Goal: Information Seeking & Learning: Learn about a topic

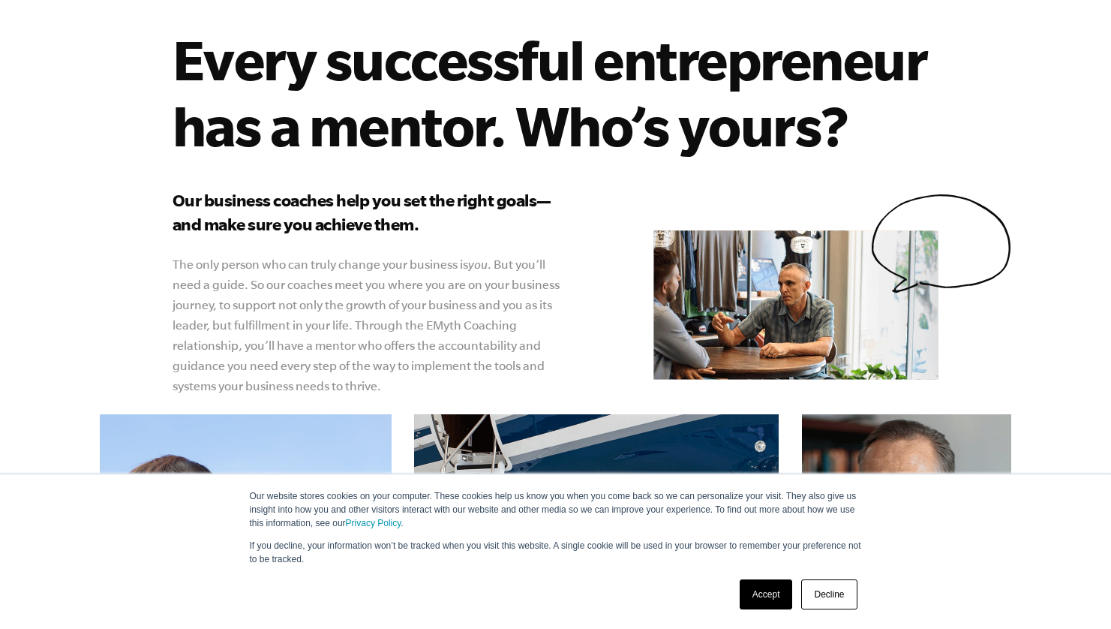
scroll to position [161, 0]
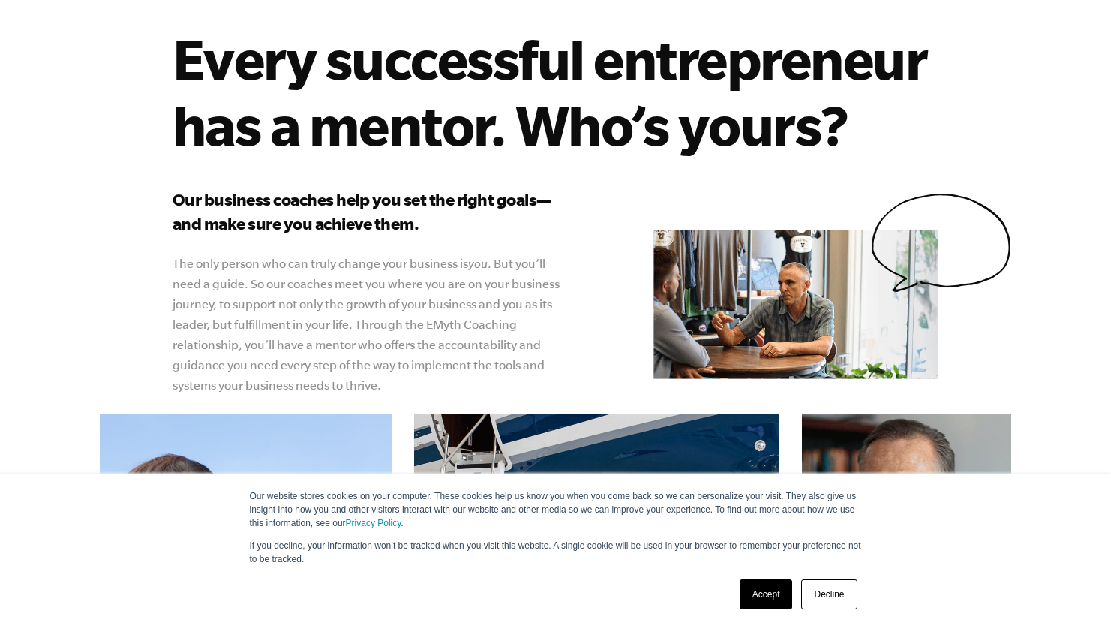
click at [778, 600] on link "Accept" at bounding box center [766, 594] width 53 height 30
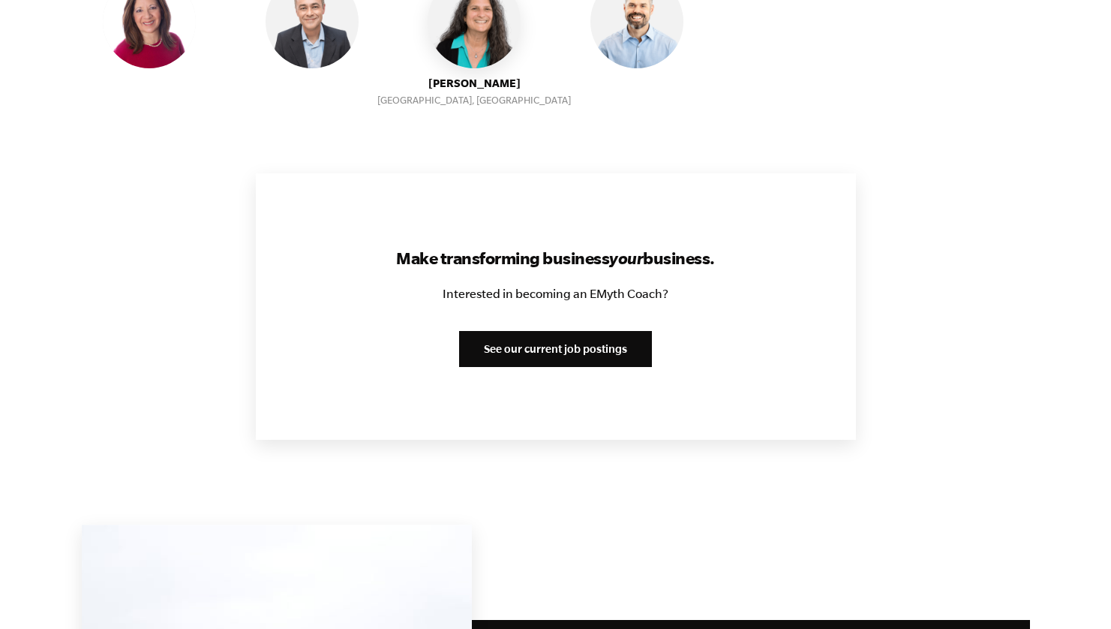
scroll to position [1720, 0]
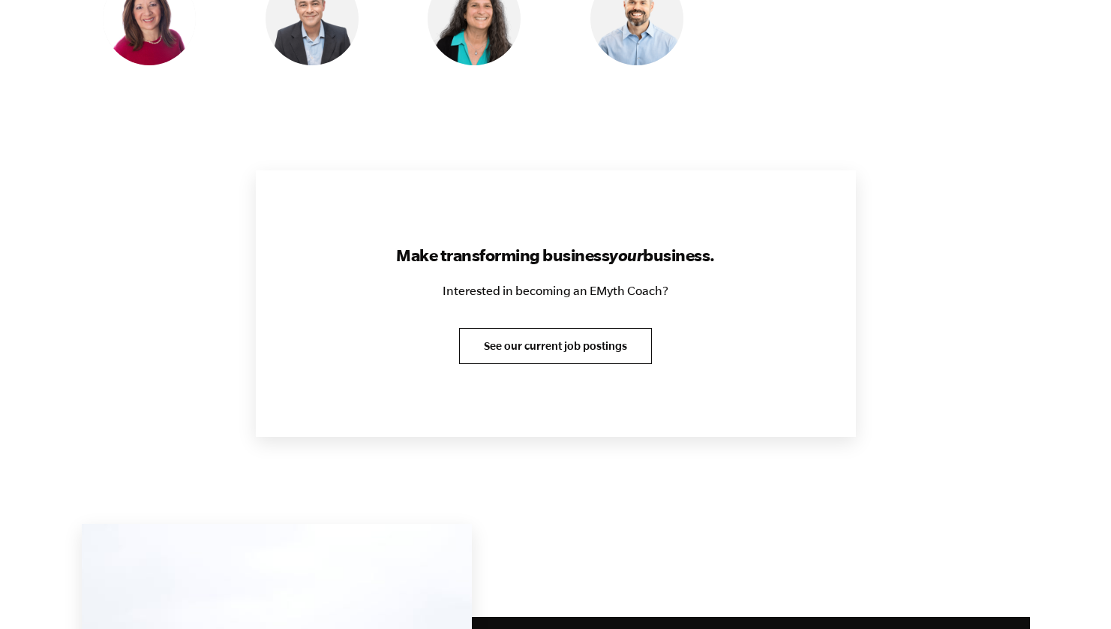
click at [542, 328] on link "See our current job postings" at bounding box center [555, 346] width 193 height 36
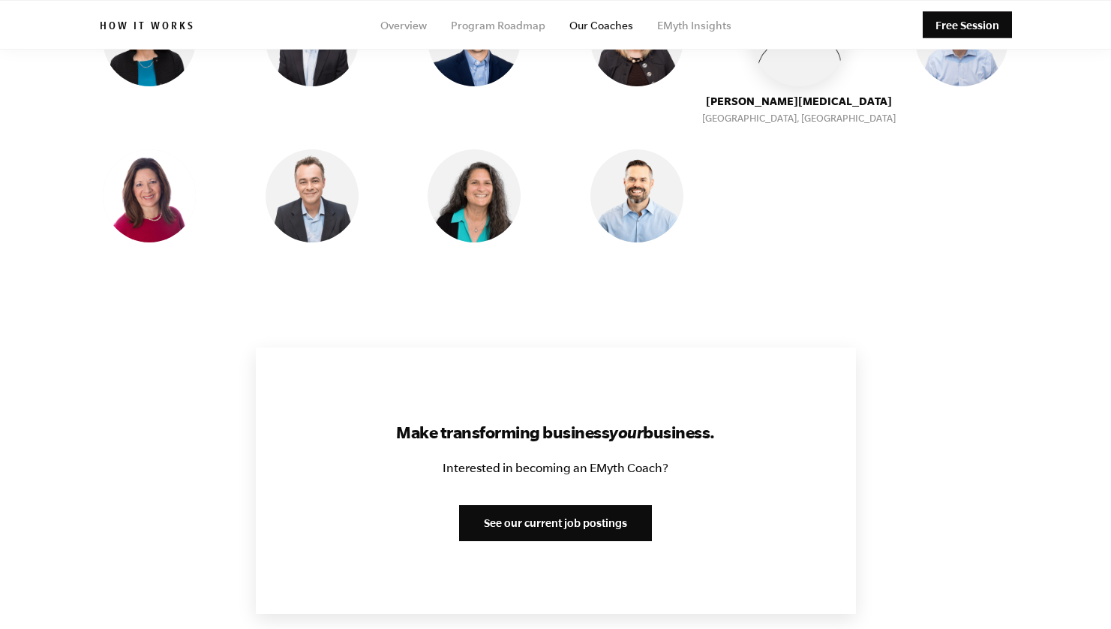
scroll to position [1294, 0]
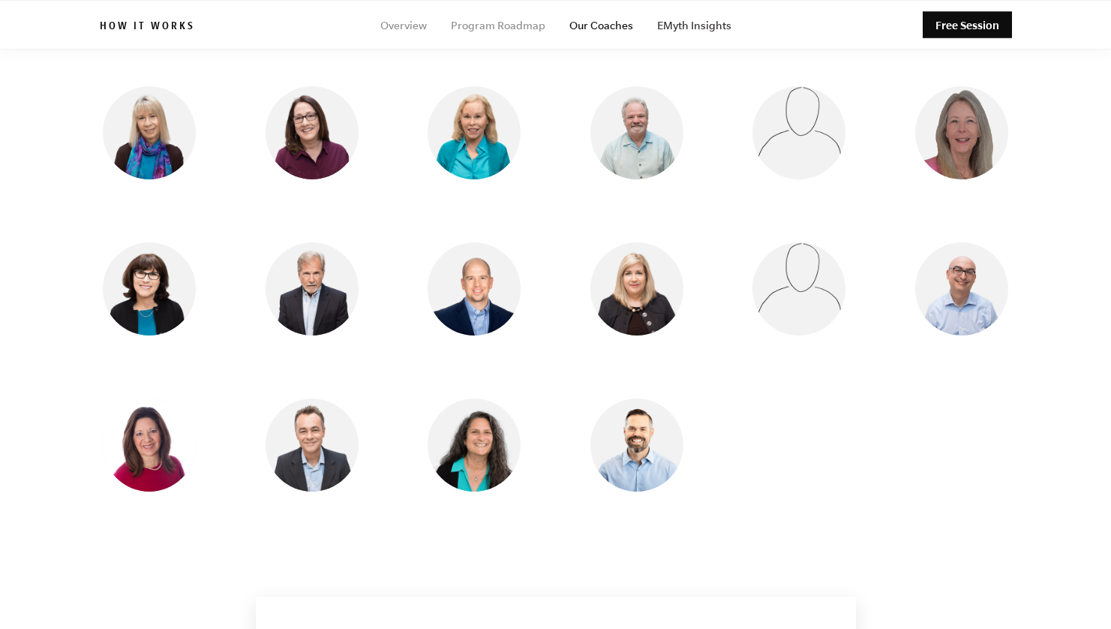
click at [683, 29] on link "EMyth Insights" at bounding box center [694, 26] width 74 height 12
click at [419, 28] on link "Overview" at bounding box center [403, 26] width 47 height 12
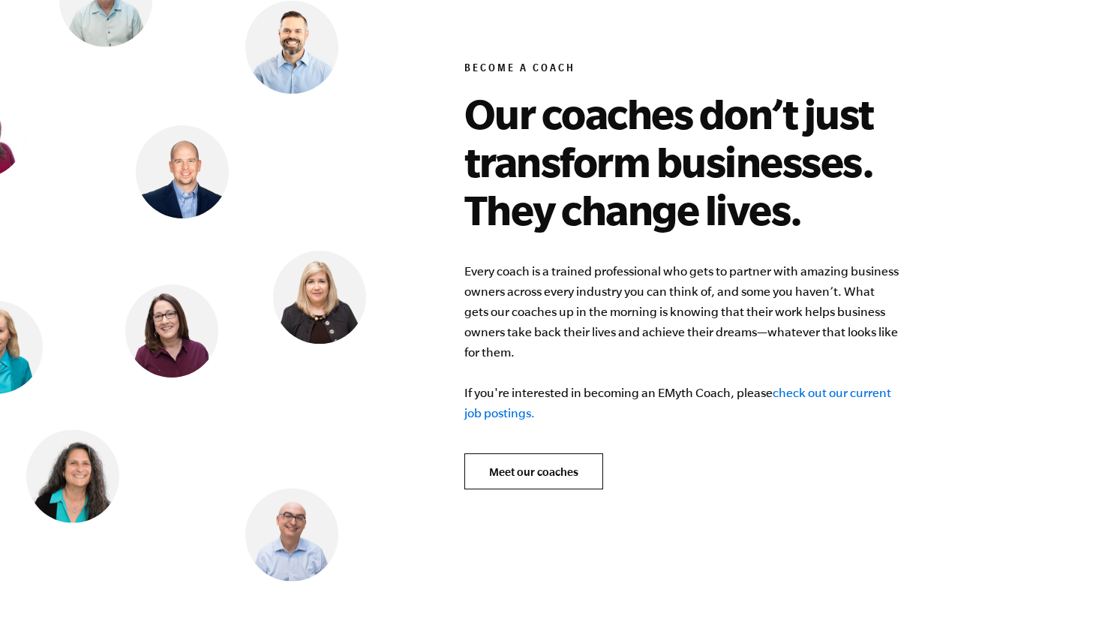
scroll to position [5784, 0]
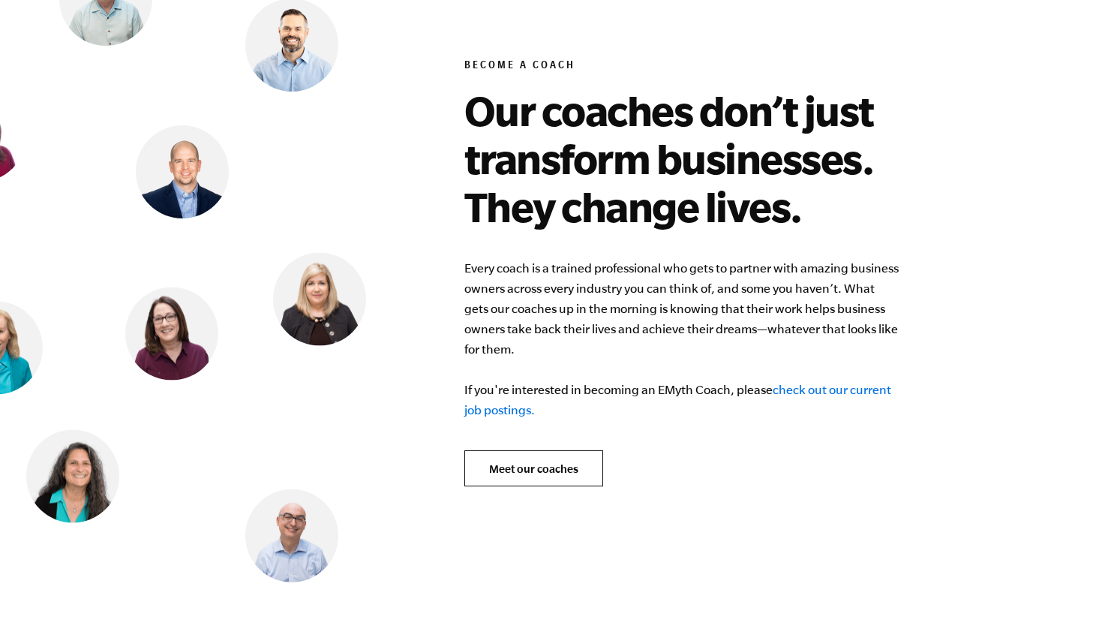
click at [815, 383] on link "check out our current job postings." at bounding box center [677, 400] width 427 height 34
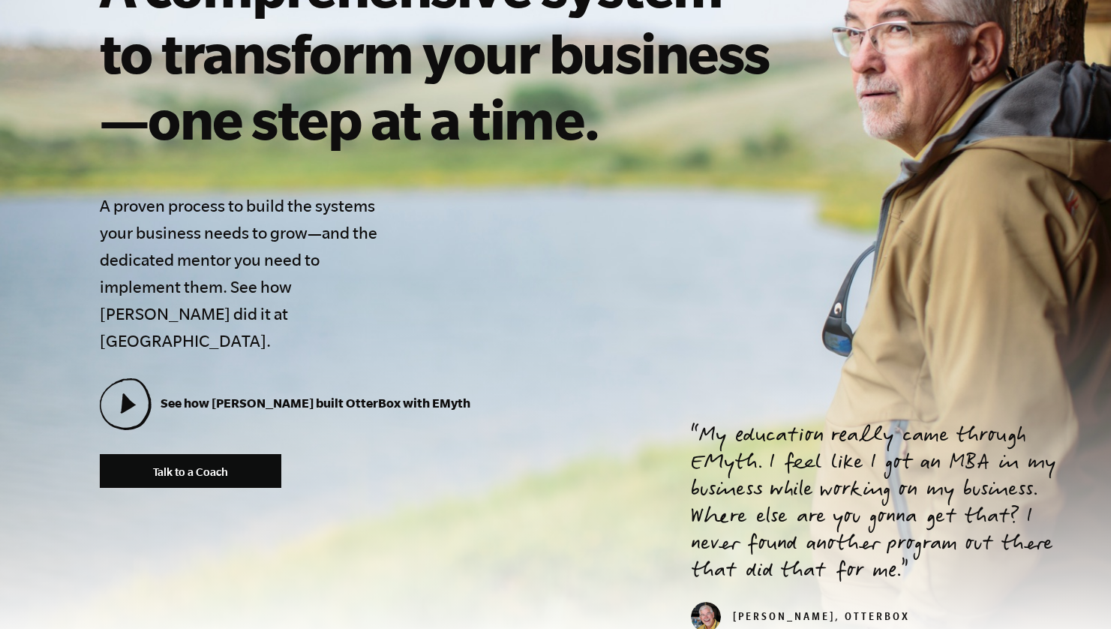
scroll to position [341, 0]
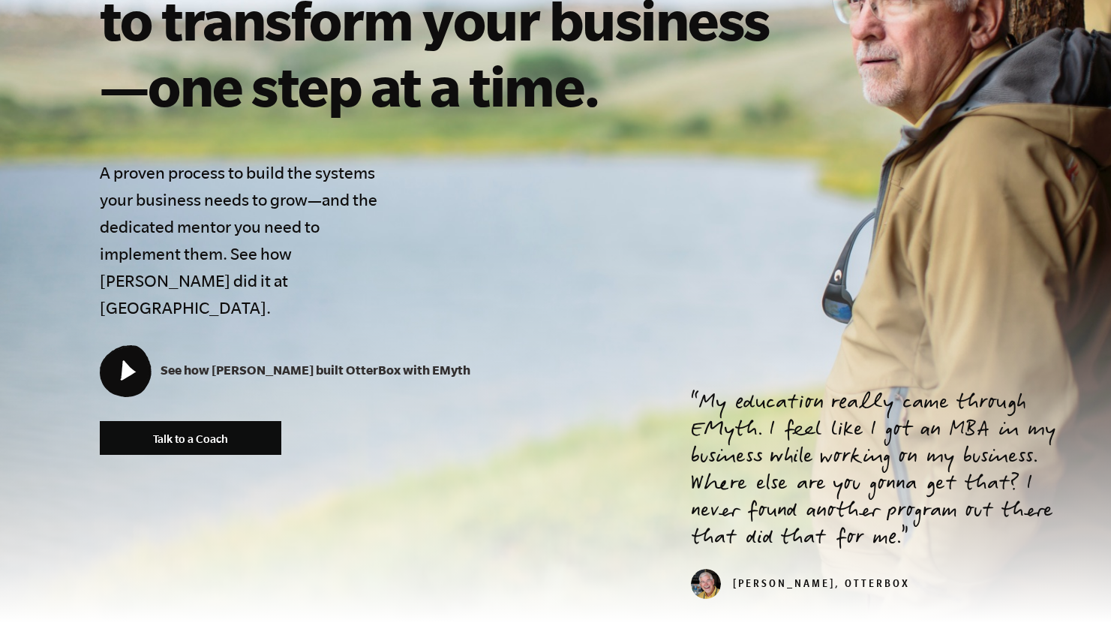
click at [128, 360] on icon at bounding box center [128, 370] width 16 height 20
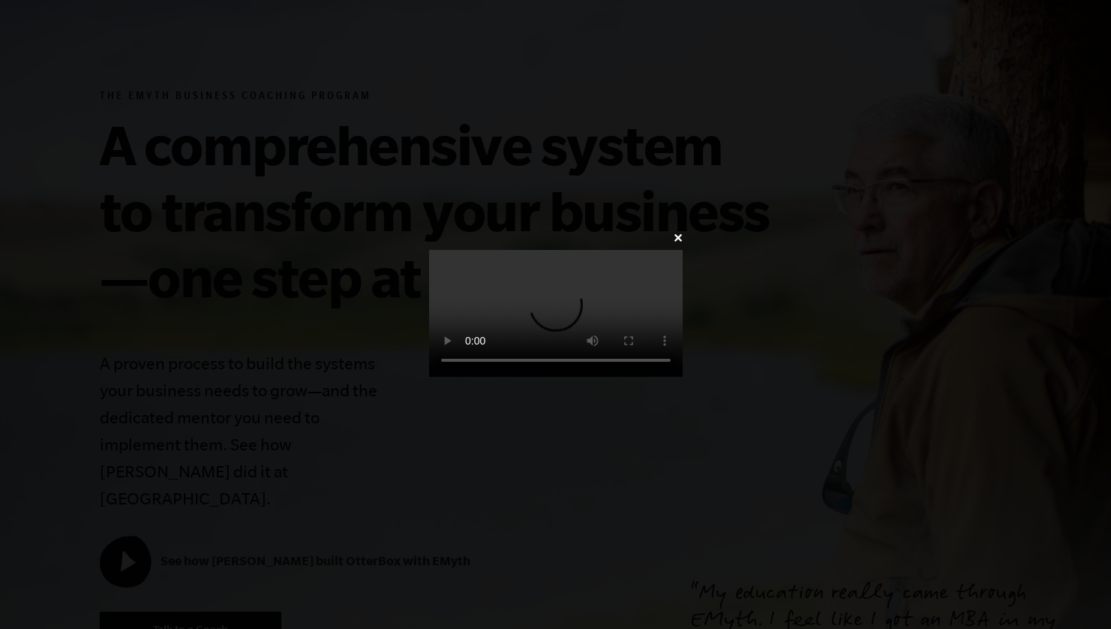
scroll to position [157, 0]
